Goal: Ask a question: Seek information or help from site administrators or community

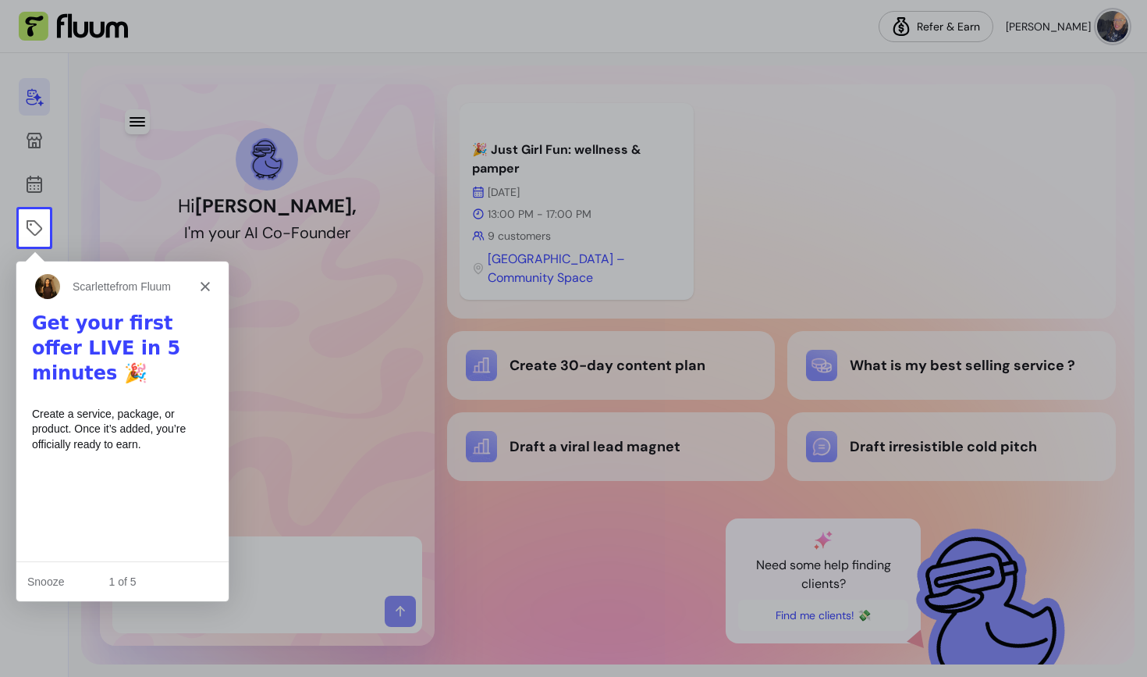
click at [203, 283] on polygon "Close" at bounding box center [204, 285] width 9 height 9
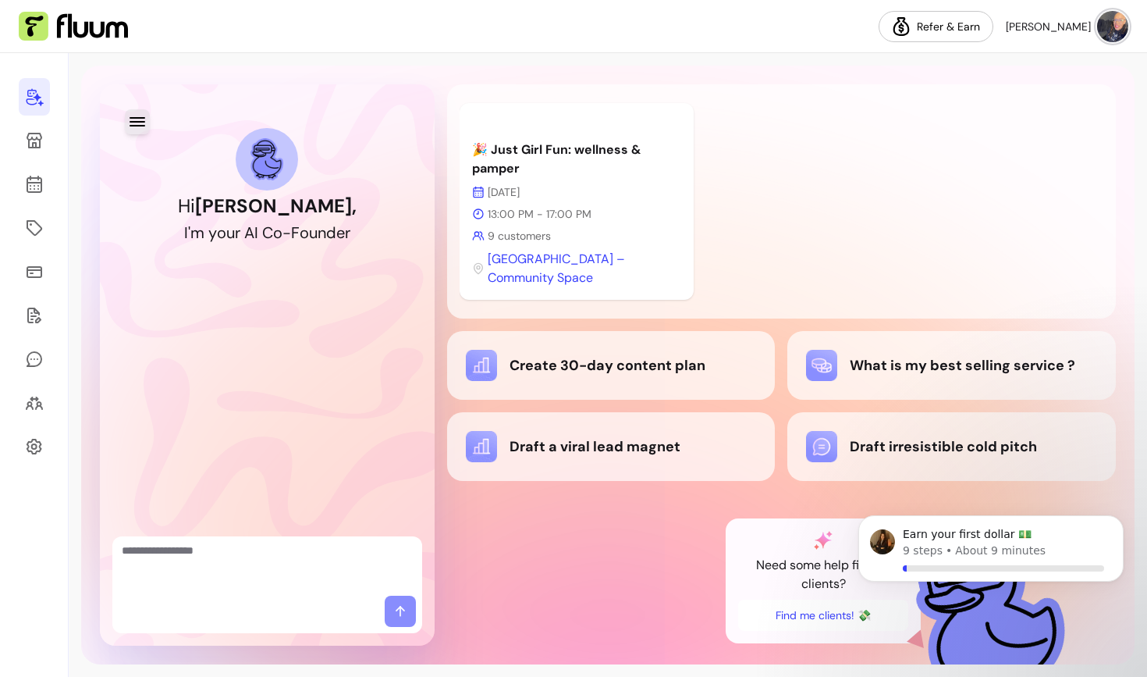
click at [136, 121] on icon "button" at bounding box center [138, 121] width 16 height 9
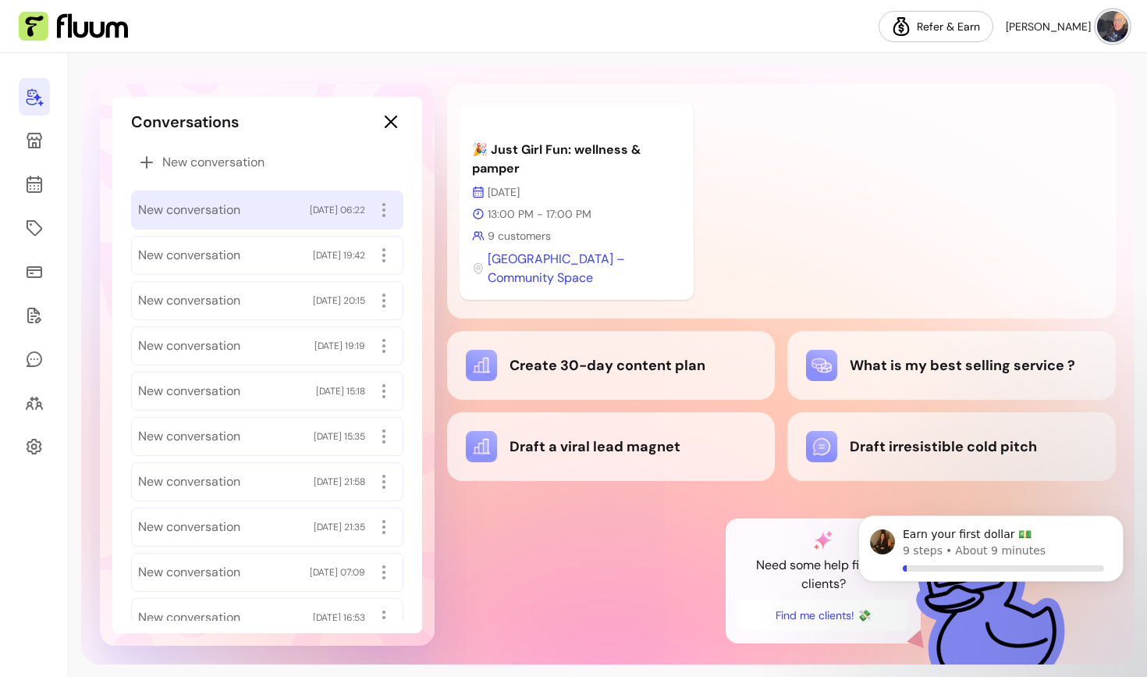
click at [199, 199] on div "New conversation [DATE] 06:22" at bounding box center [267, 209] width 258 height 25
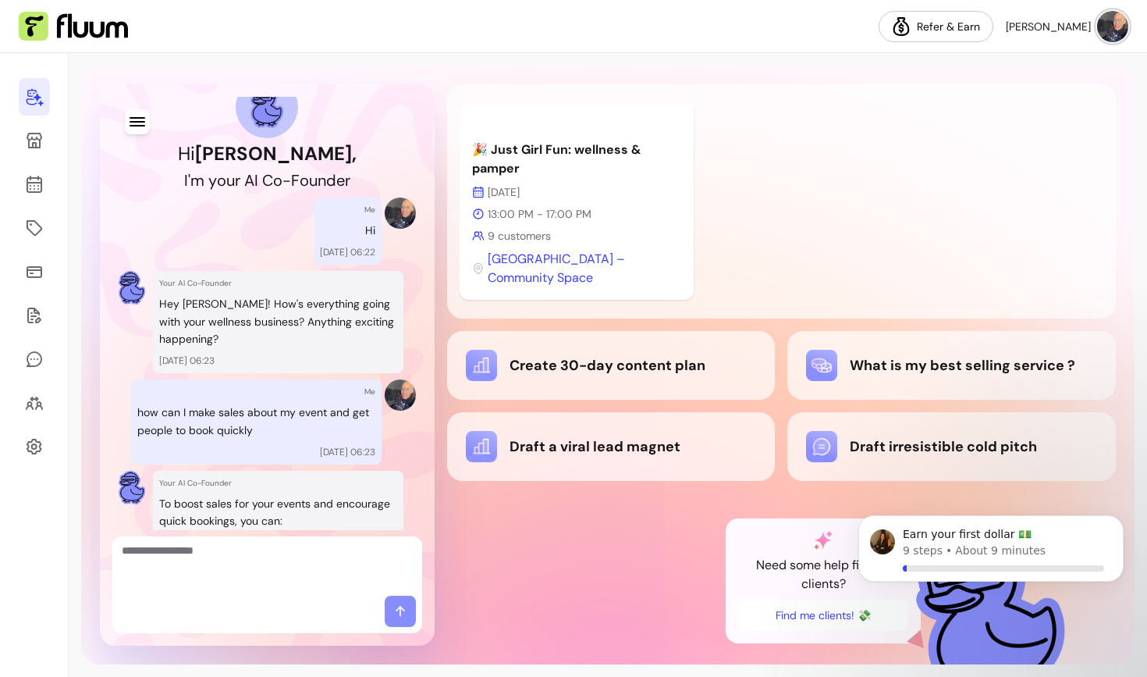
scroll to position [55, 0]
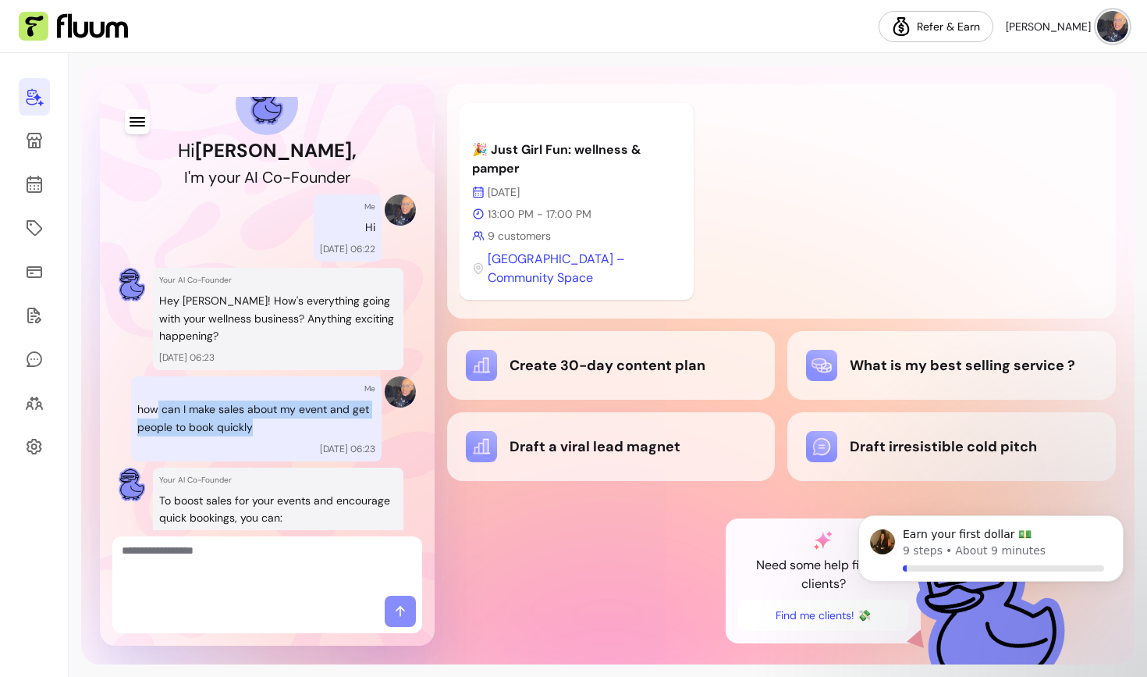
drag, startPoint x: 156, startPoint y: 412, endPoint x: 269, endPoint y: 436, distance: 115.0
click at [269, 436] on div "Me how can I make sales about my event and get people to book quickly [DATE] 06…" at bounding box center [256, 418] width 251 height 85
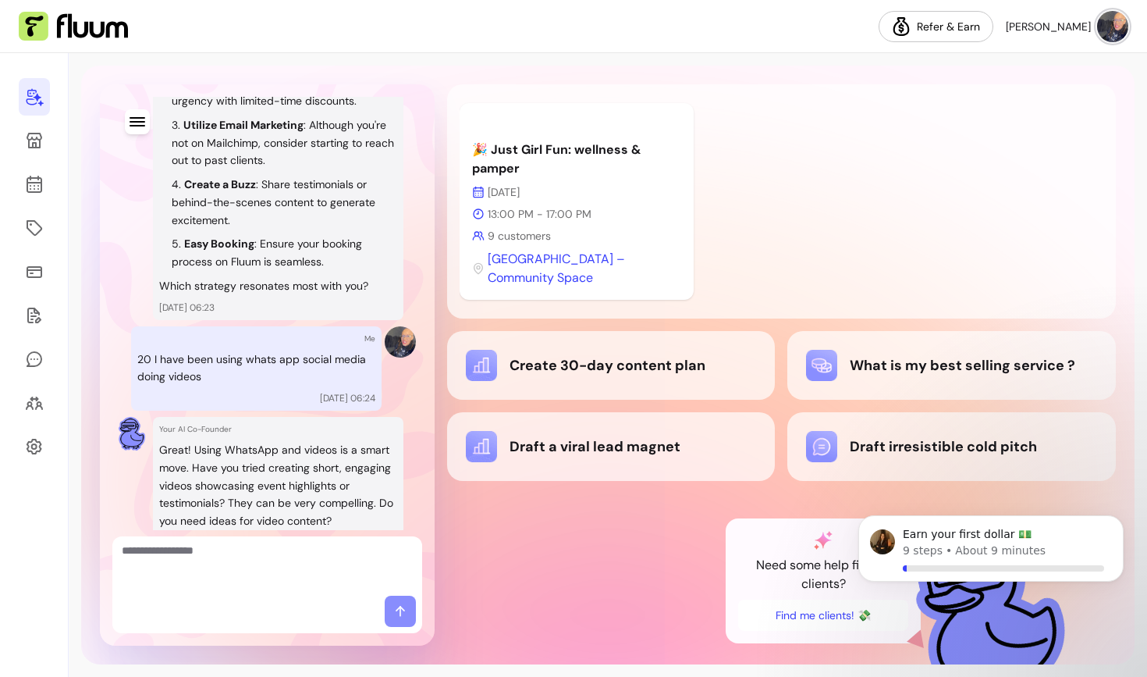
scroll to position [574, 0]
click at [148, 351] on p "20 I have been using whats app social media doing videos" at bounding box center [256, 368] width 238 height 36
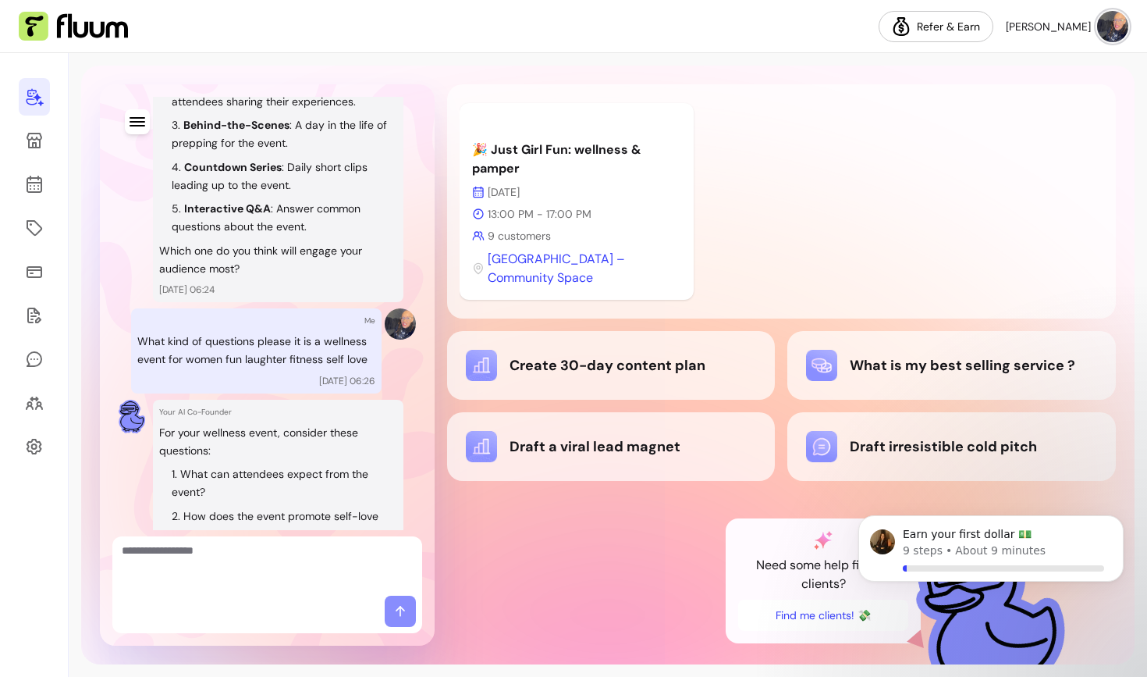
scroll to position [1229, 0]
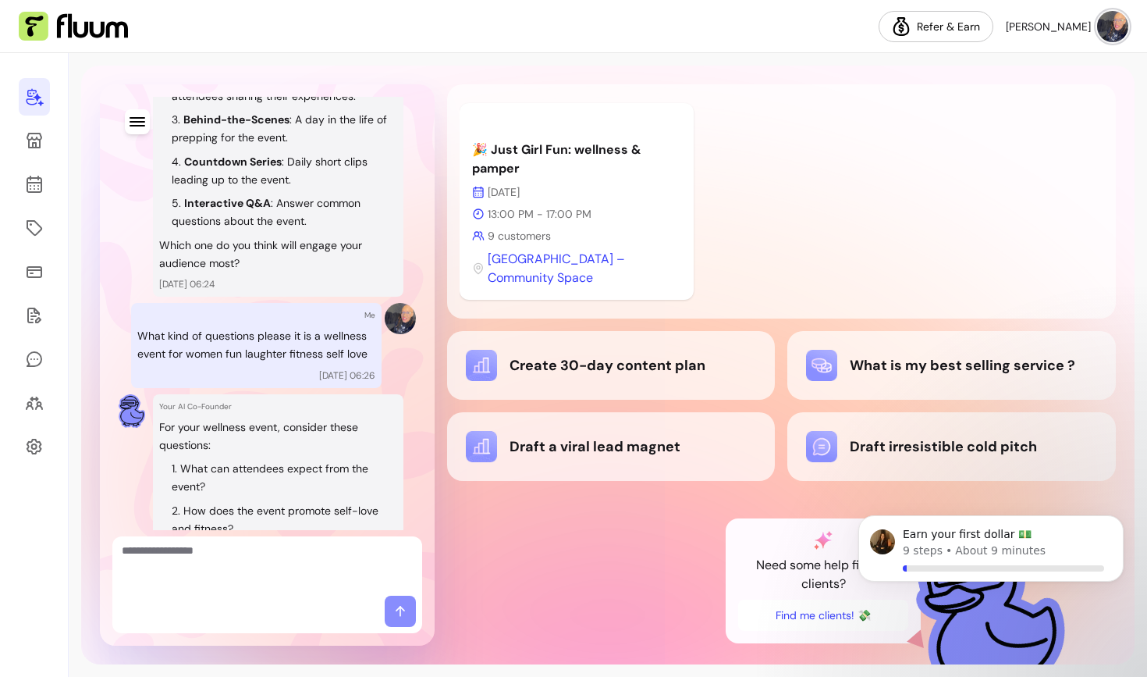
click at [217, 341] on p "What kind of questions please it is a wellness event for women fun laughter fit…" at bounding box center [256, 345] width 238 height 36
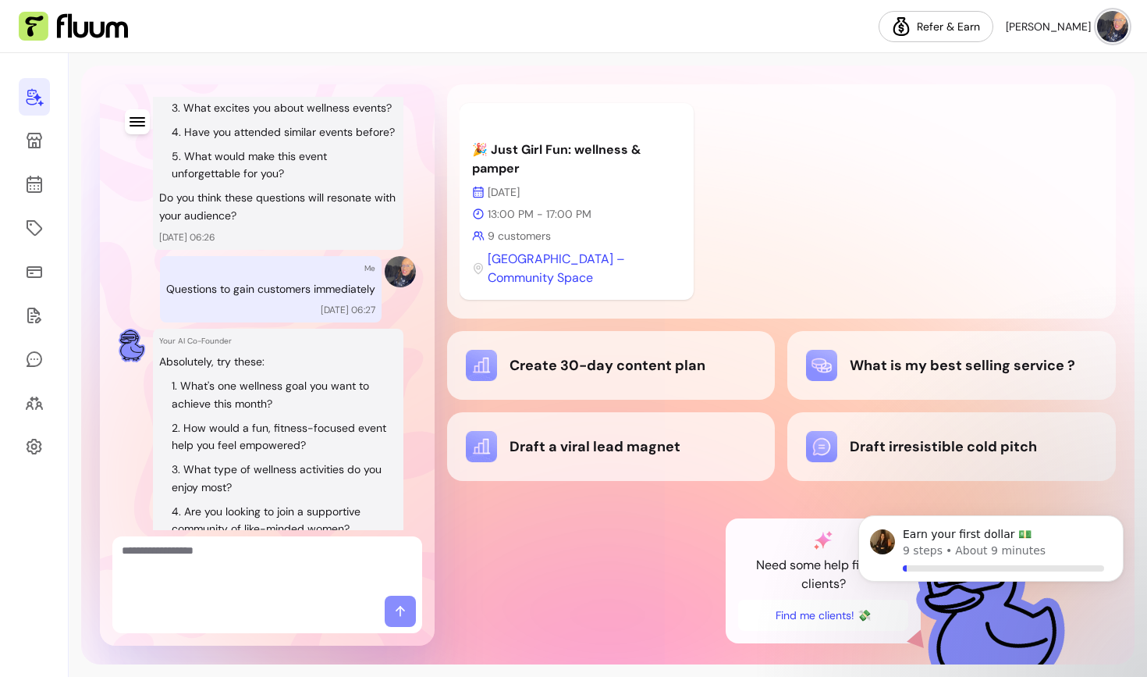
scroll to position [2051, 0]
click at [343, 299] on p "Questions to gain customers immediately" at bounding box center [270, 290] width 209 height 18
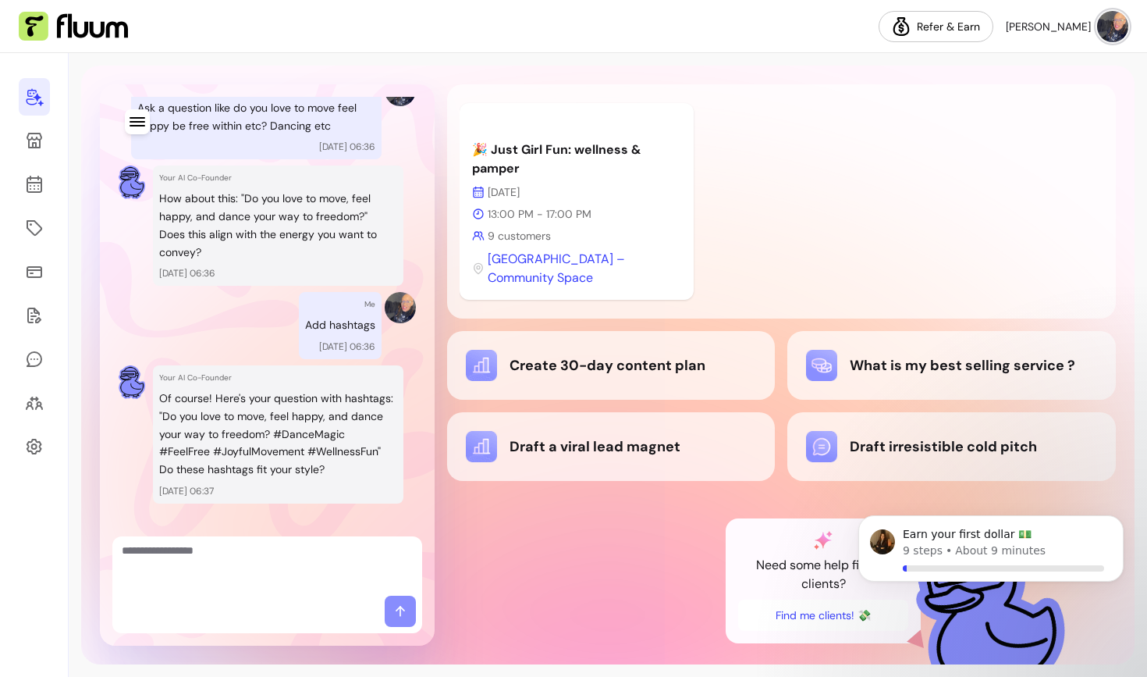
scroll to position [3070, 0]
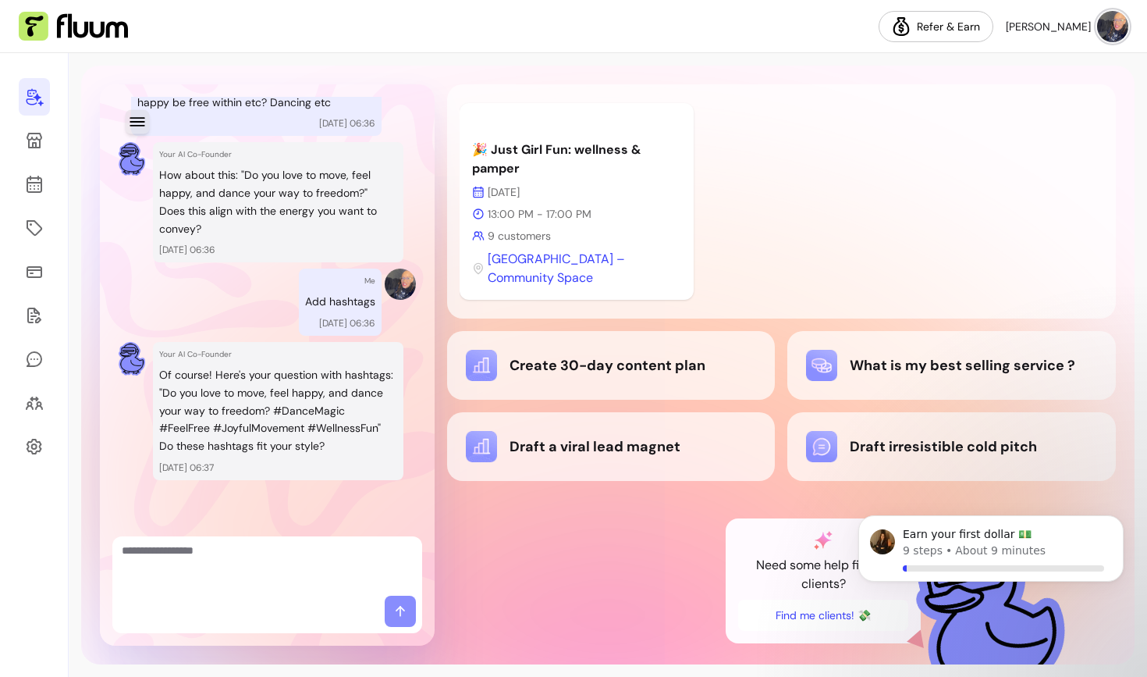
click at [135, 119] on icon "button" at bounding box center [137, 121] width 18 height 18
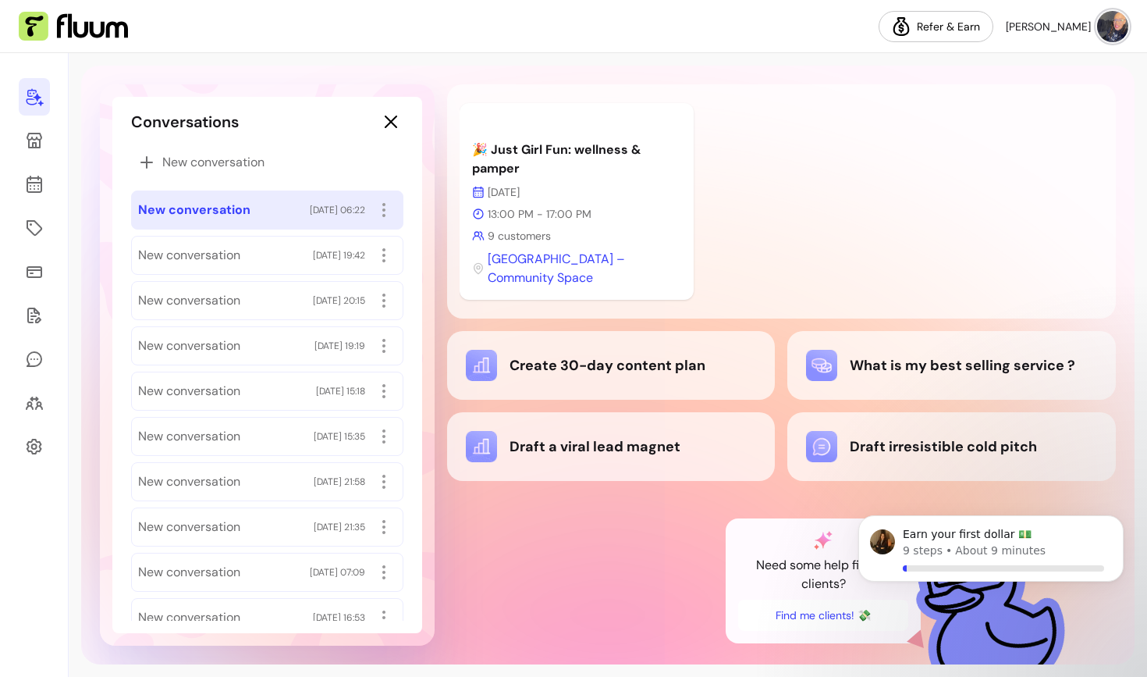
click at [268, 197] on div "New conversation [DATE] 06:22" at bounding box center [267, 209] width 258 height 25
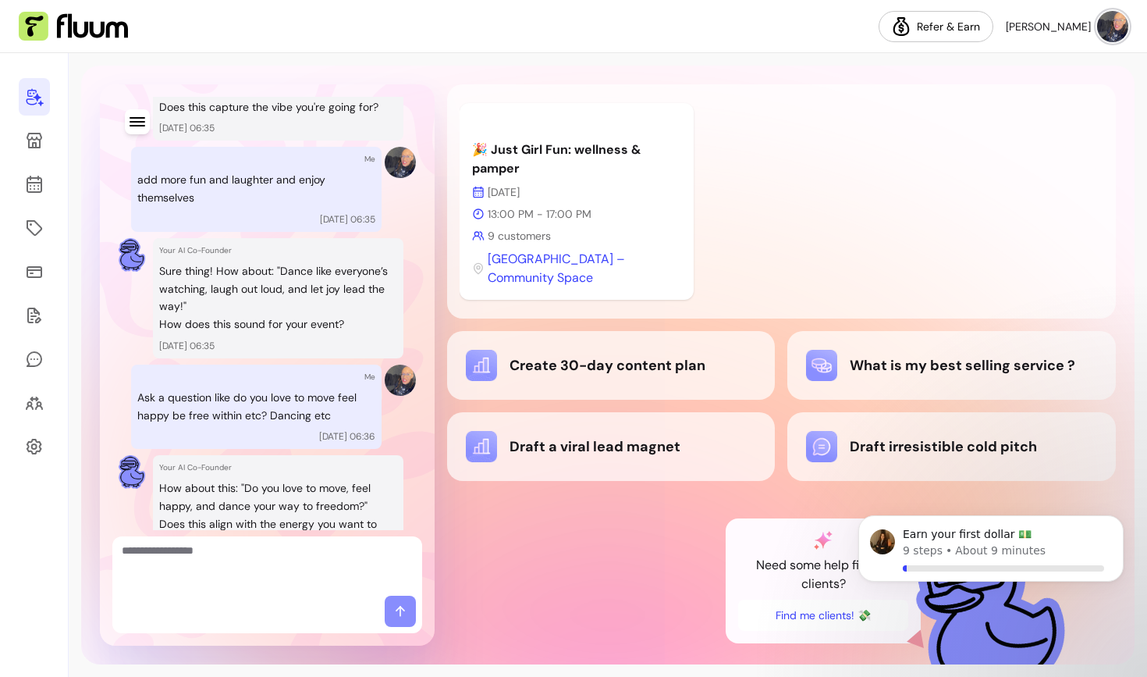
scroll to position [2720, 0]
click at [137, 119] on icon "button" at bounding box center [137, 121] width 18 height 18
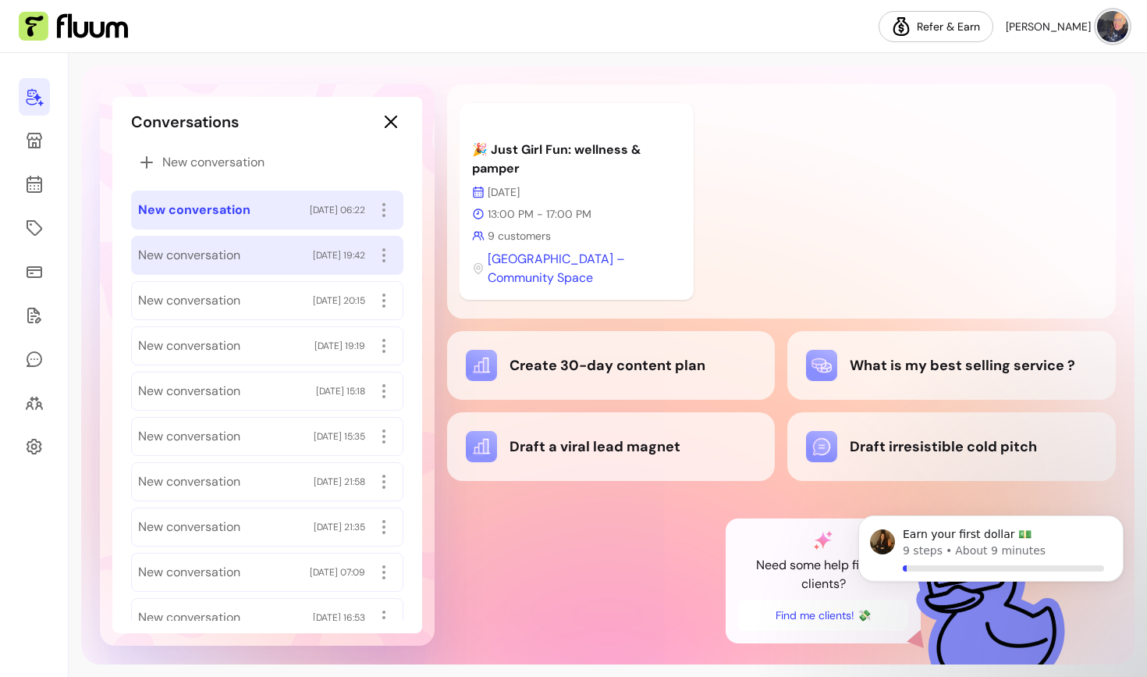
click at [183, 259] on span "New conversation" at bounding box center [189, 255] width 102 height 19
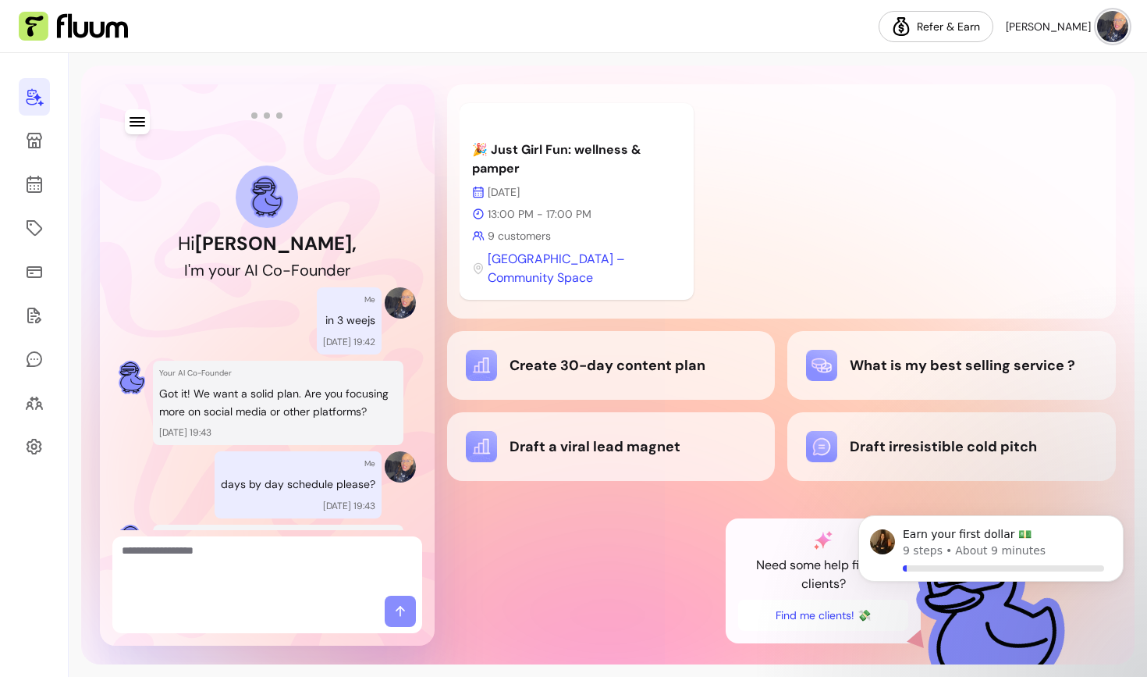
scroll to position [0, 0]
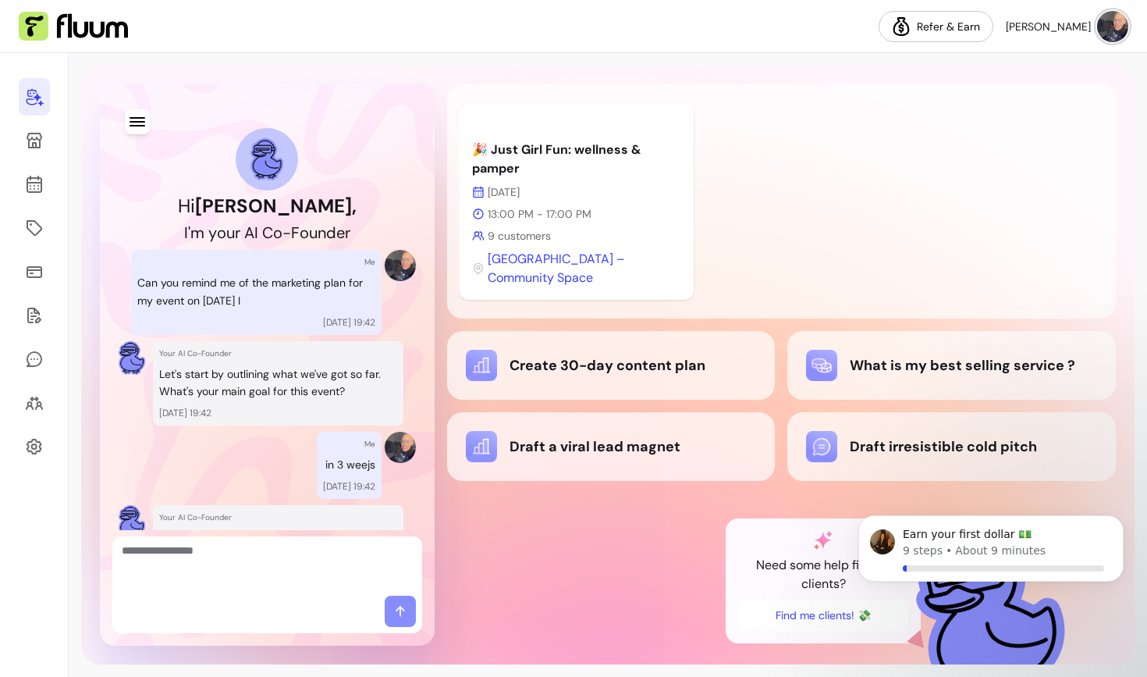
drag, startPoint x: 173, startPoint y: 281, endPoint x: 306, endPoint y: 301, distance: 134.1
click at [306, 301] on p "Can you remind me of the marketing plan for my event on [DATE] I" at bounding box center [256, 292] width 238 height 36
click at [206, 298] on p "Can you remind me of the marketing plan for my event on [DATE] I" at bounding box center [256, 292] width 238 height 36
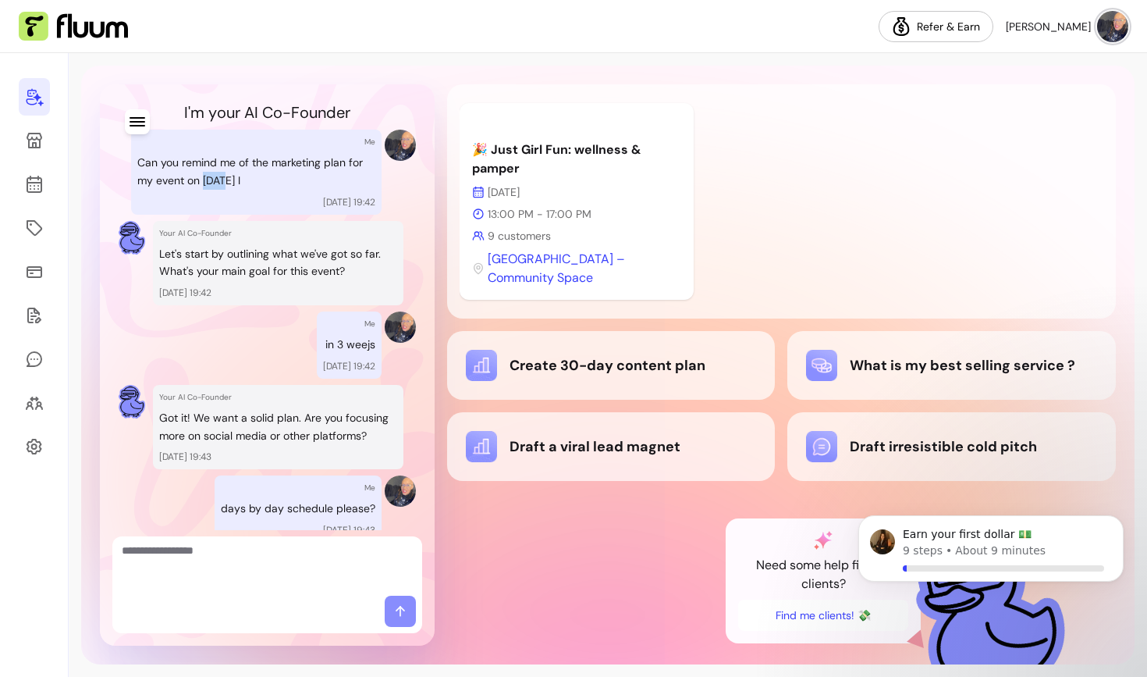
scroll to position [121, 0]
click at [320, 319] on div "Me in 3 weejs [DATE] 19:42" at bounding box center [349, 344] width 65 height 67
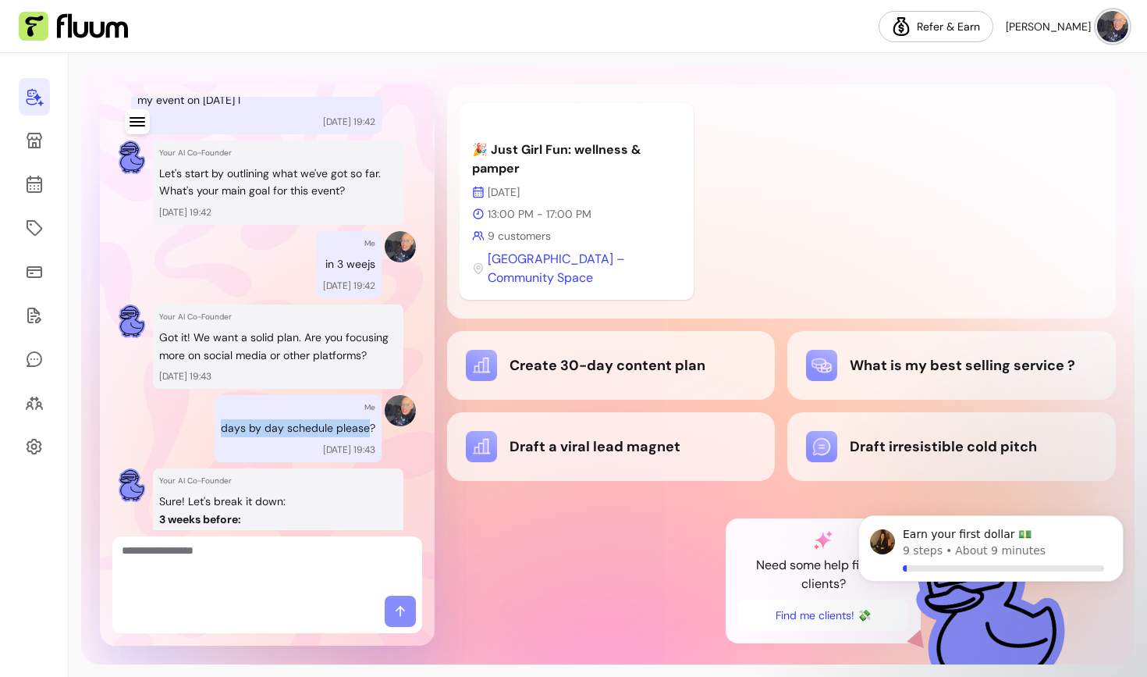
drag, startPoint x: 212, startPoint y: 436, endPoint x: 364, endPoint y: 427, distance: 151.7
click at [364, 427] on div "Me days by day schedule please? [DATE] 19:43" at bounding box center [298, 428] width 167 height 67
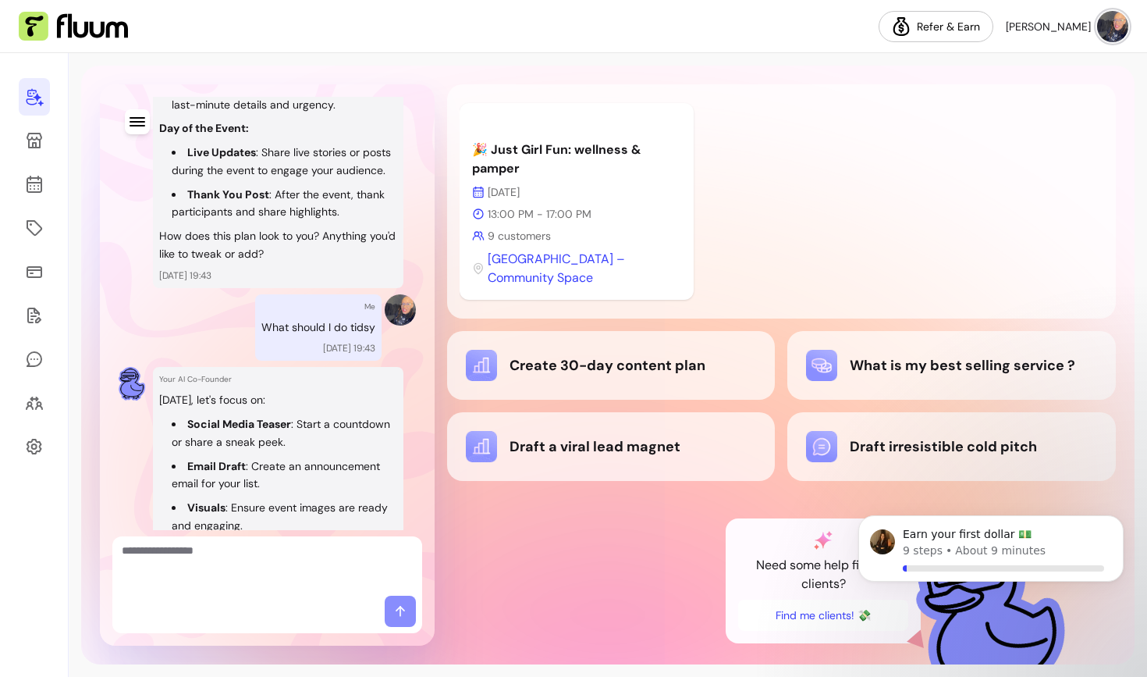
scroll to position [1148, 0]
drag, startPoint x: 286, startPoint y: 364, endPoint x: 354, endPoint y: 368, distance: 68.0
click at [354, 335] on p "What should I do tidsy" at bounding box center [318, 326] width 114 height 18
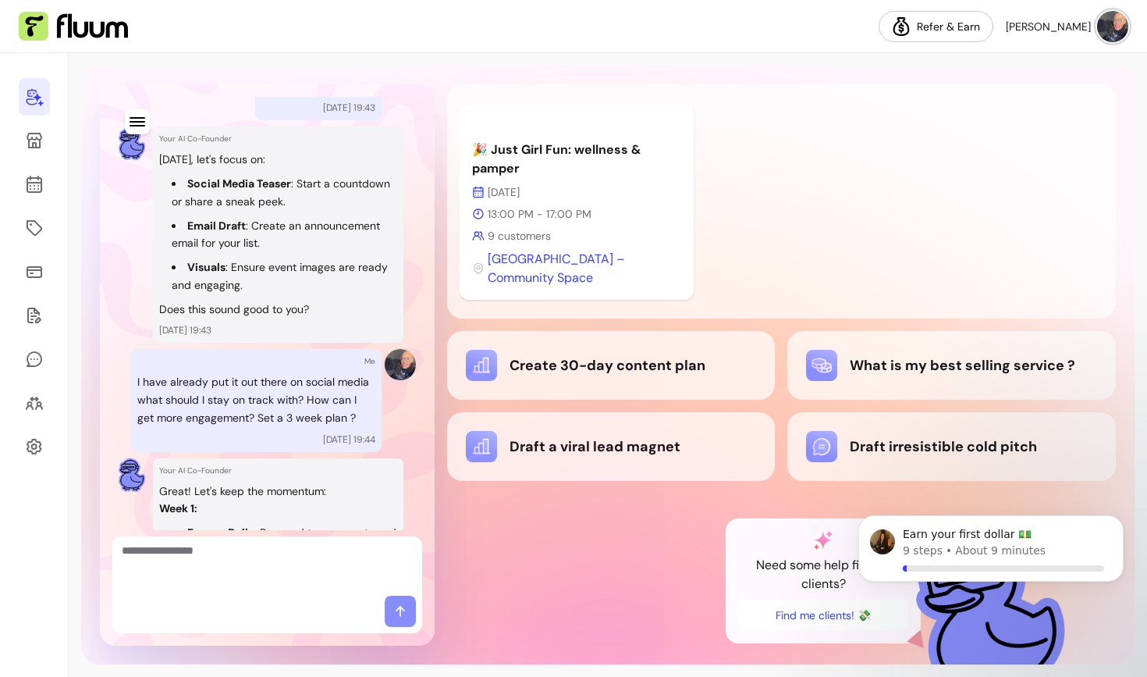
scroll to position [1409, 0]
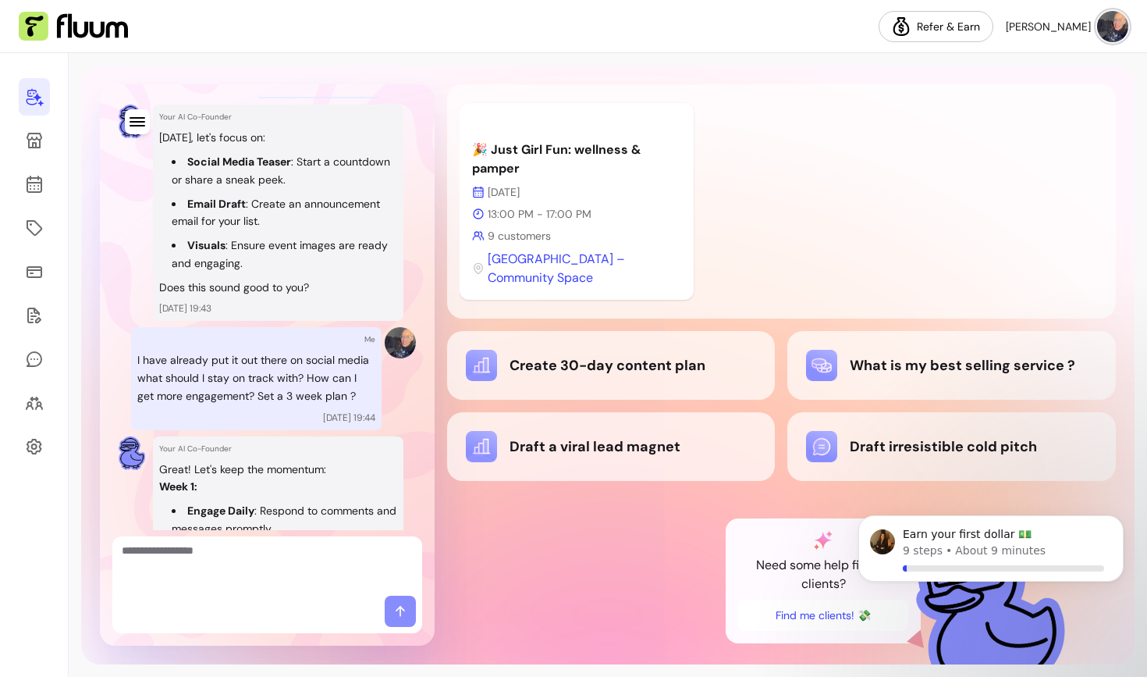
click at [261, 389] on p "I have already put it out there on social media what should I stay on track wit…" at bounding box center [256, 377] width 238 height 53
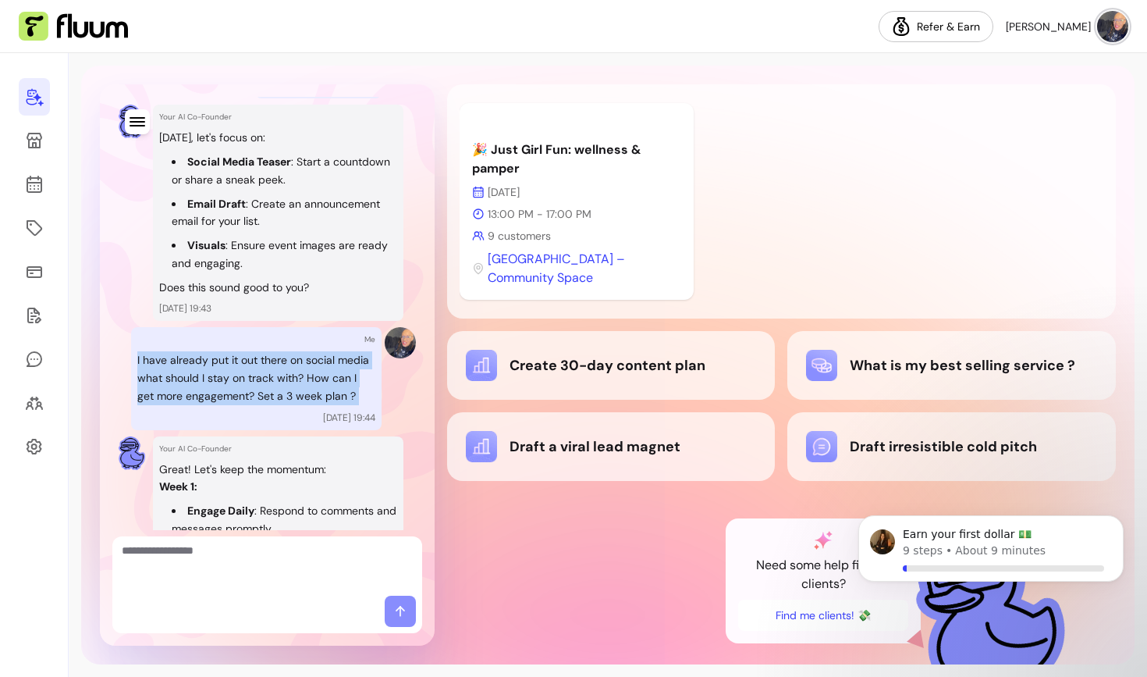
click at [261, 389] on p "I have already put it out there on social media what should I stay on track wit…" at bounding box center [256, 377] width 238 height 53
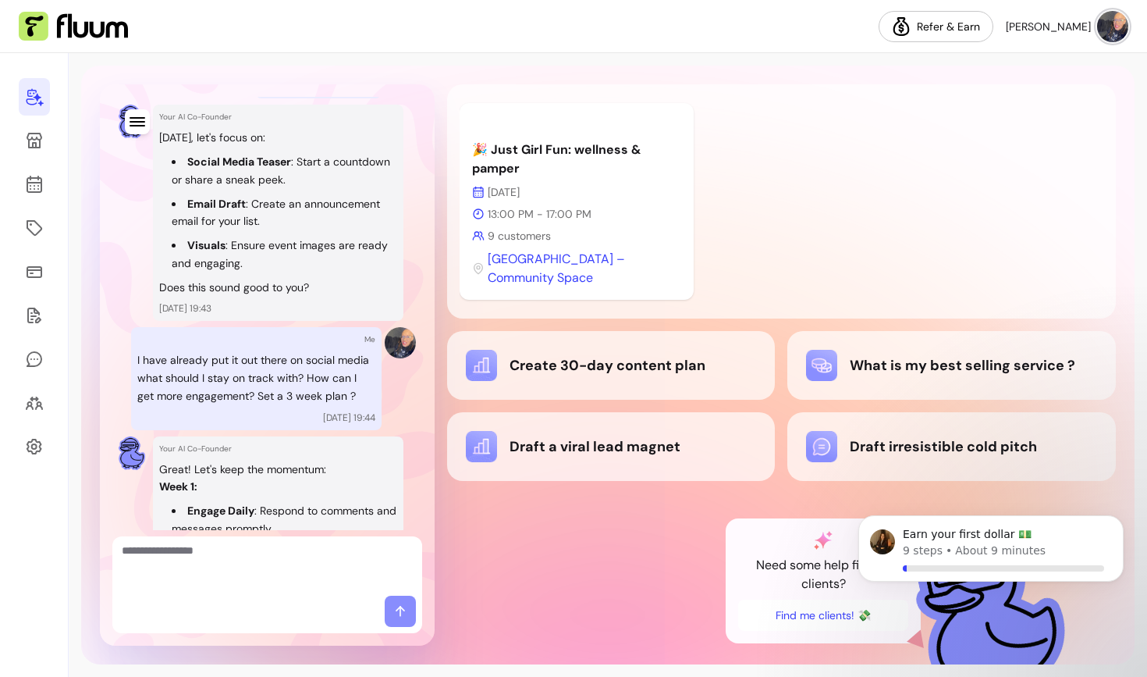
click at [287, 404] on p "I have already put it out there on social media what should I stay on track wit…" at bounding box center [256, 377] width 238 height 53
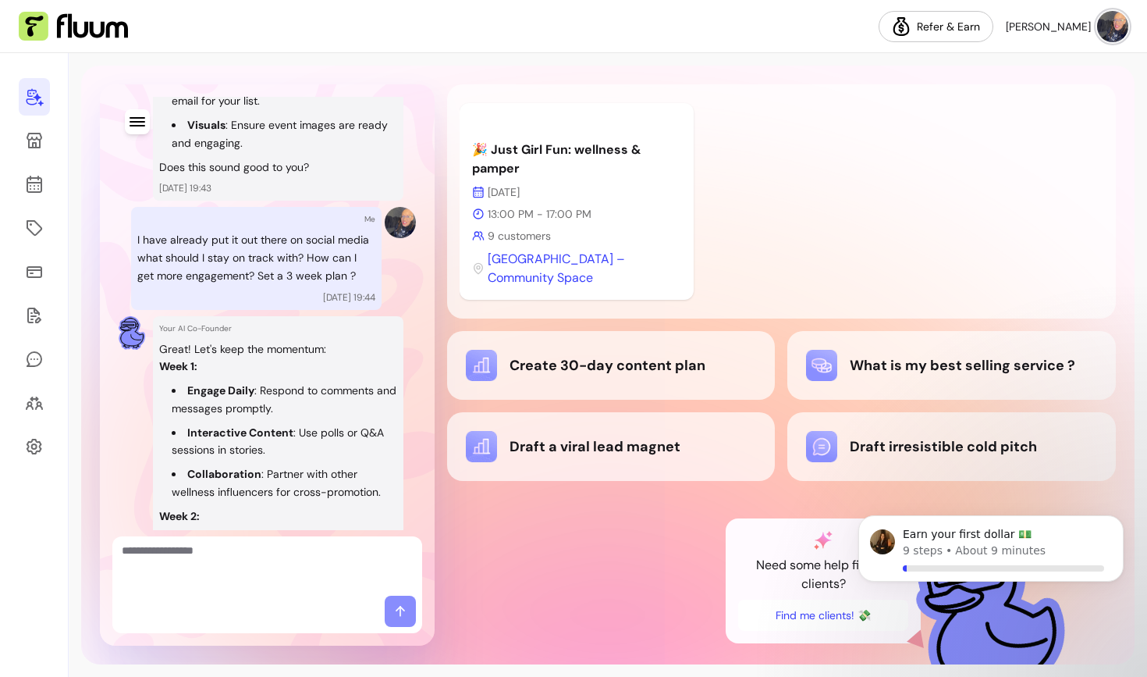
scroll to position [1531, 0]
drag, startPoint x: 158, startPoint y: 315, endPoint x: 293, endPoint y: 317, distance: 134.3
click at [293, 283] on p "I have already put it out there on social media what should I stay on track wit…" at bounding box center [256, 255] width 238 height 53
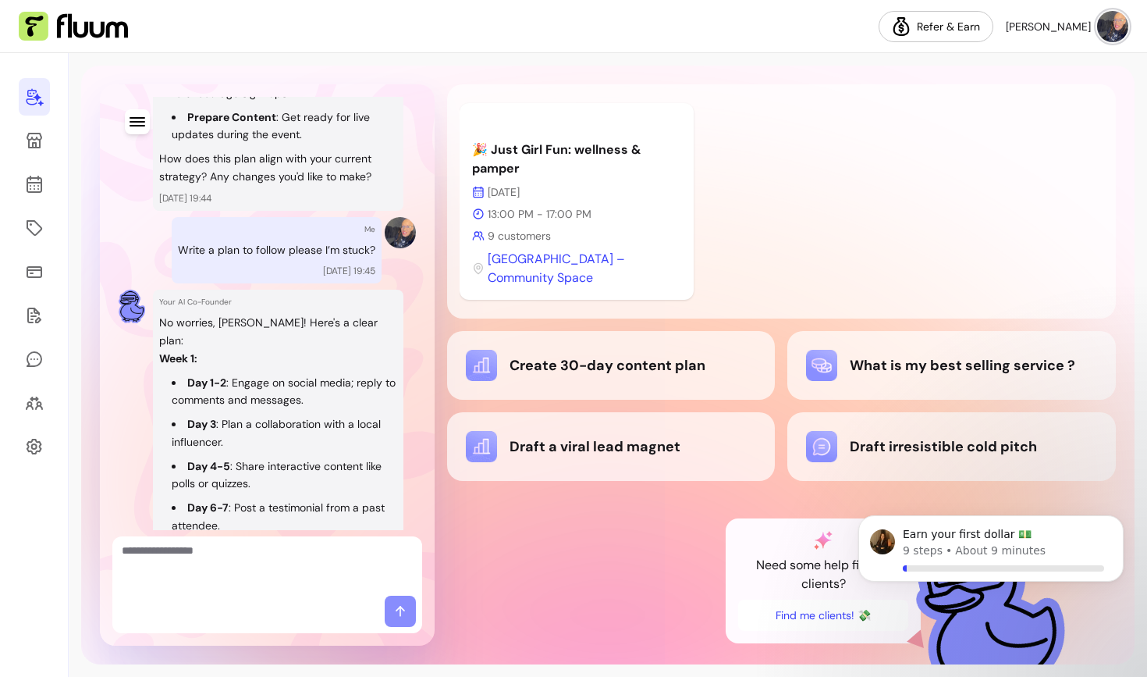
scroll to position [2182, 0]
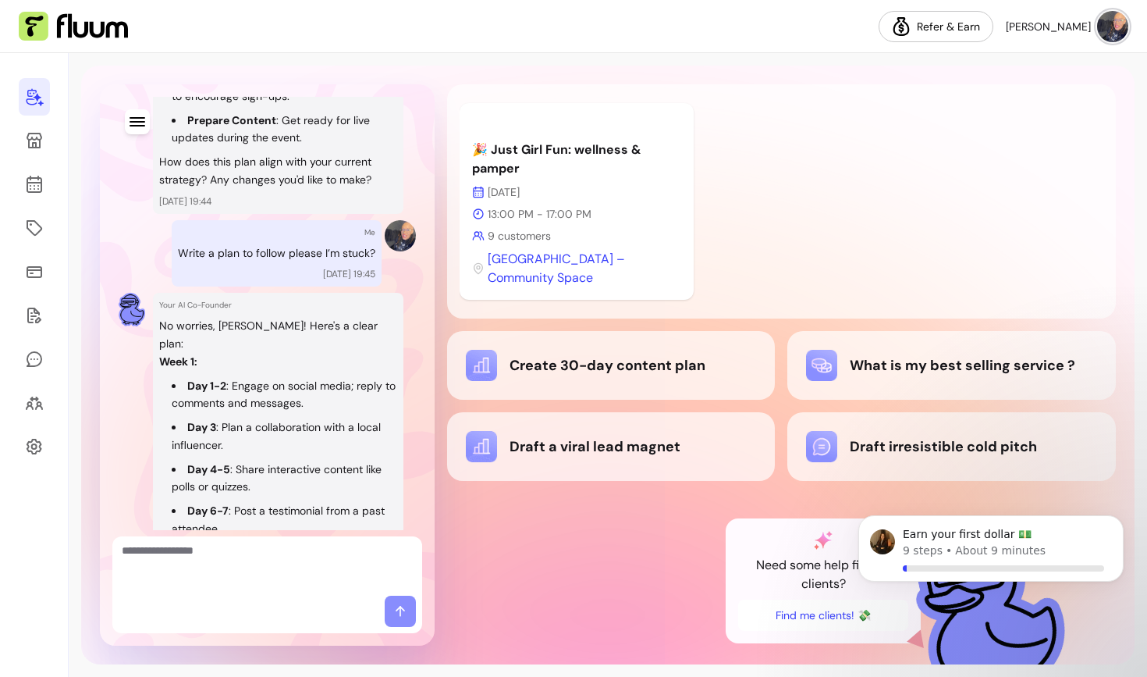
click at [219, 262] on p "Write a plan to follow please I’m stuck?" at bounding box center [276, 253] width 197 height 18
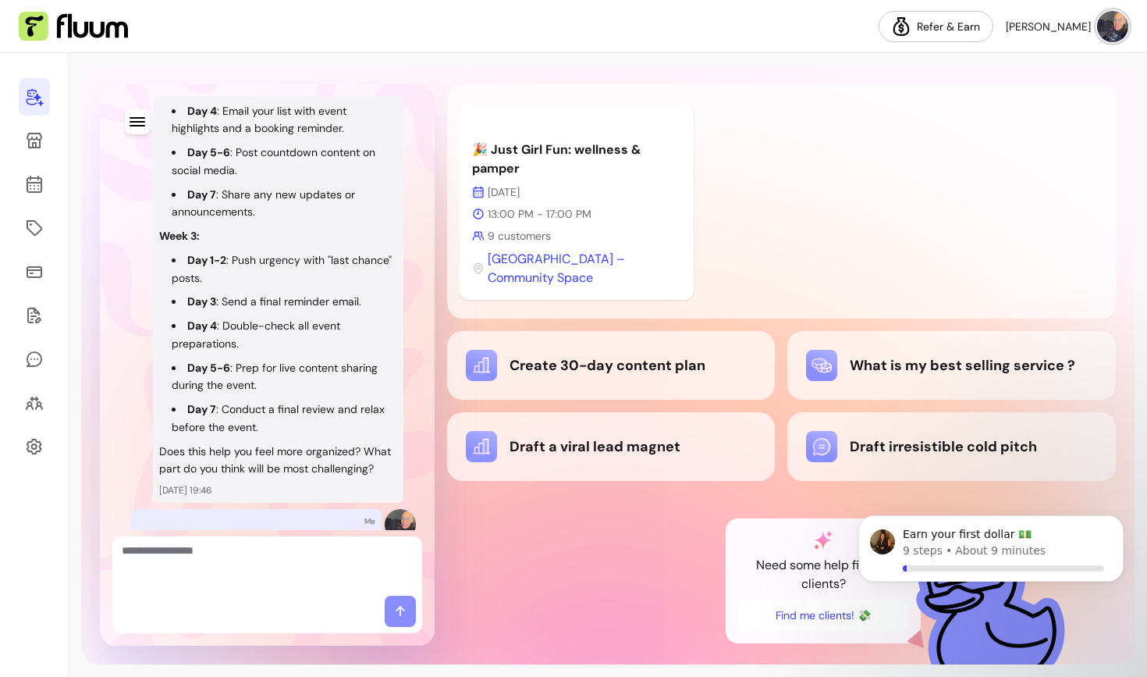
scroll to position [2775, 0]
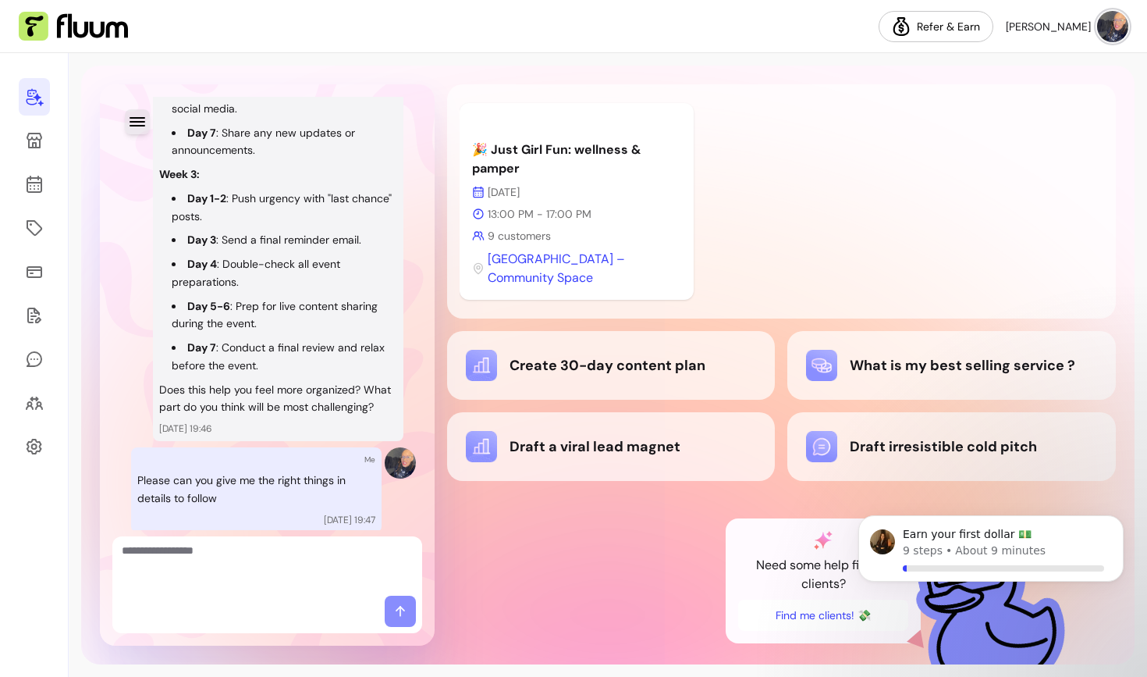
click at [140, 119] on icon "button" at bounding box center [137, 121] width 19 height 19
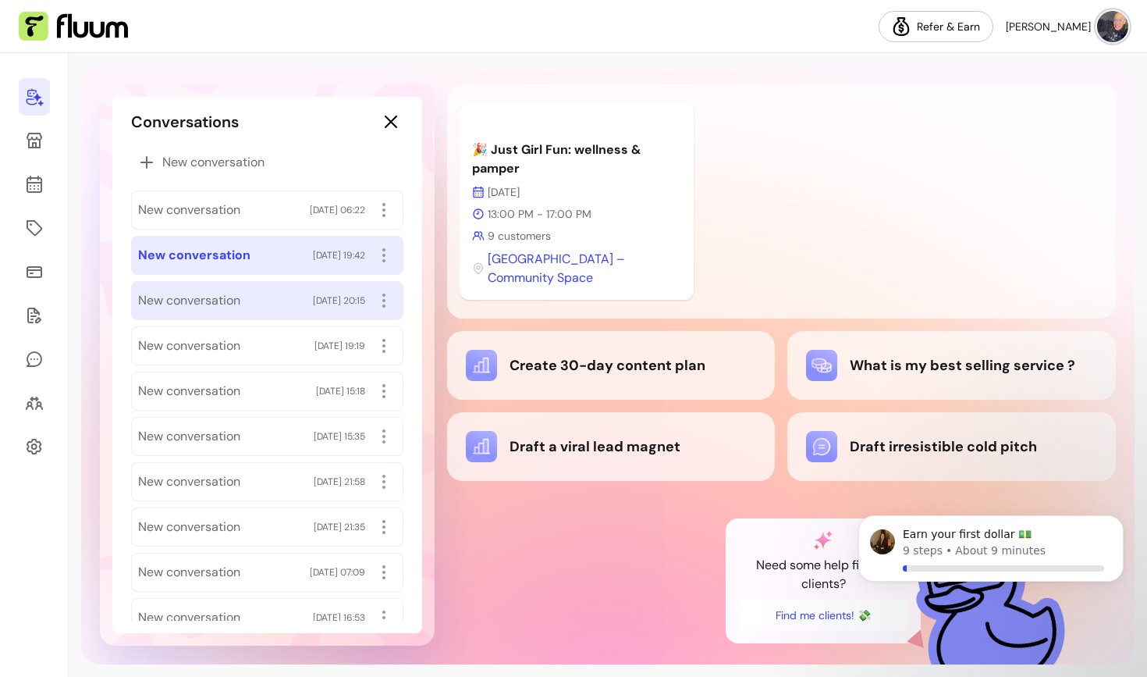
click at [226, 303] on span "New conversation" at bounding box center [189, 300] width 102 height 19
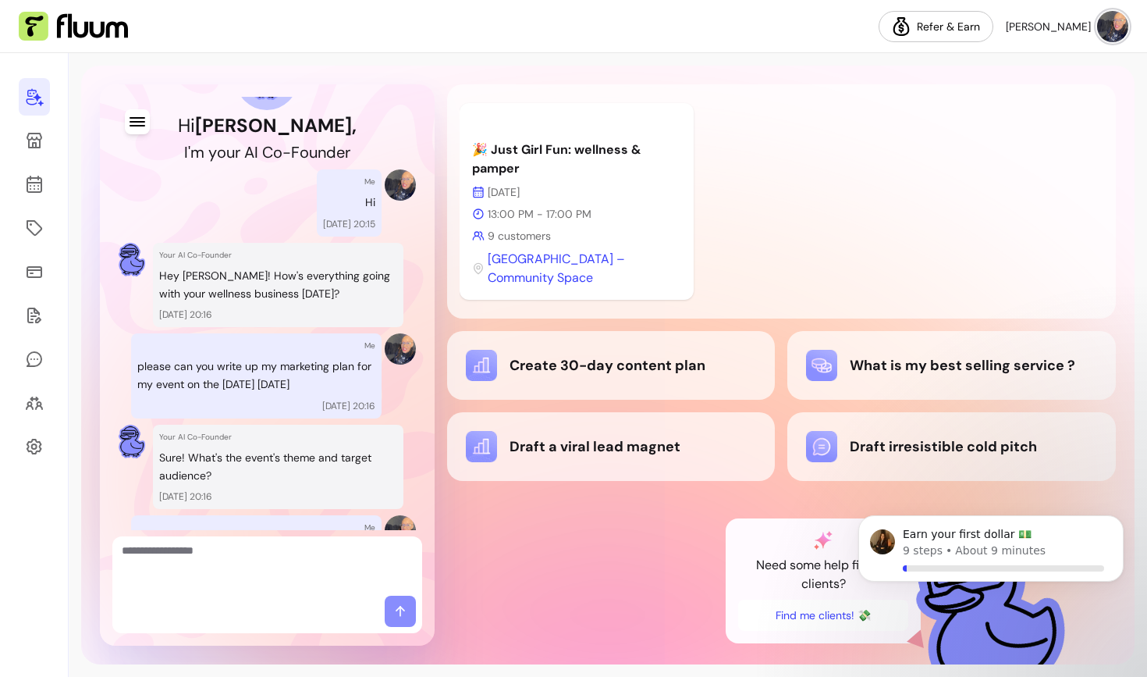
scroll to position [84, 0]
